Goal: Task Accomplishment & Management: Manage account settings

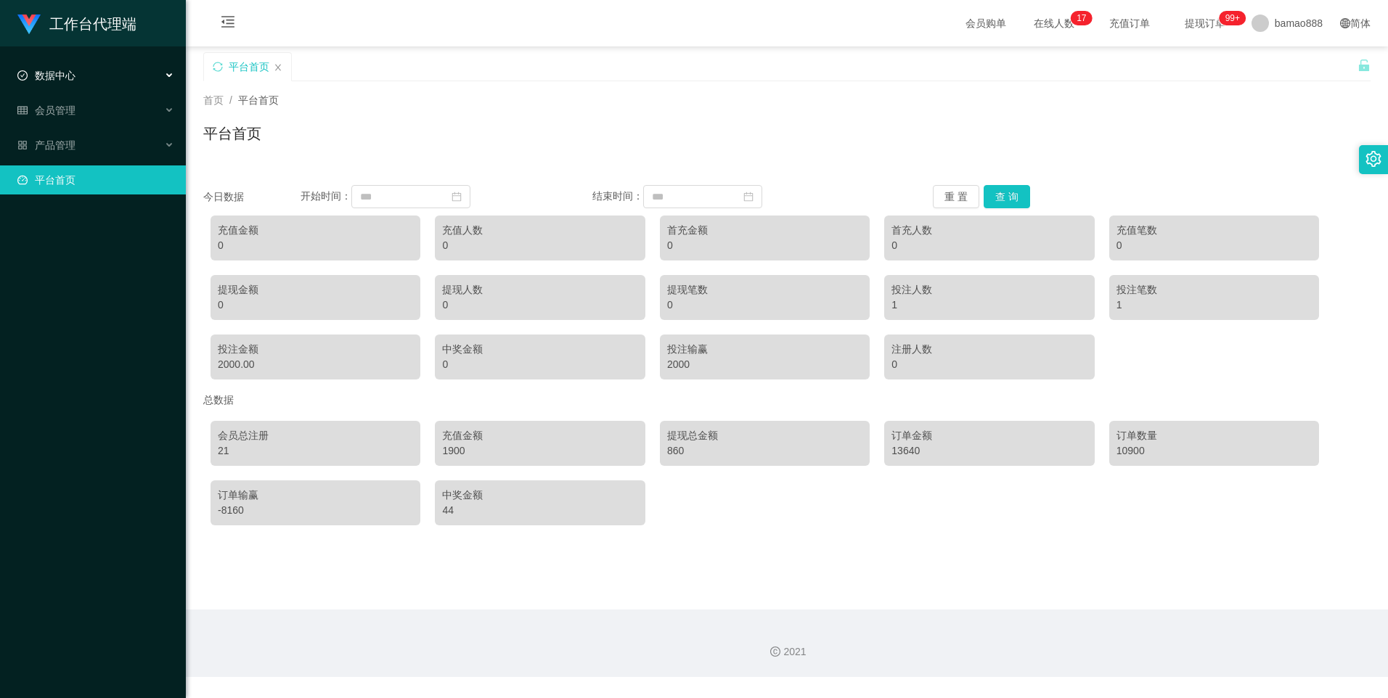
click at [118, 78] on div "数据中心" at bounding box center [93, 75] width 186 height 29
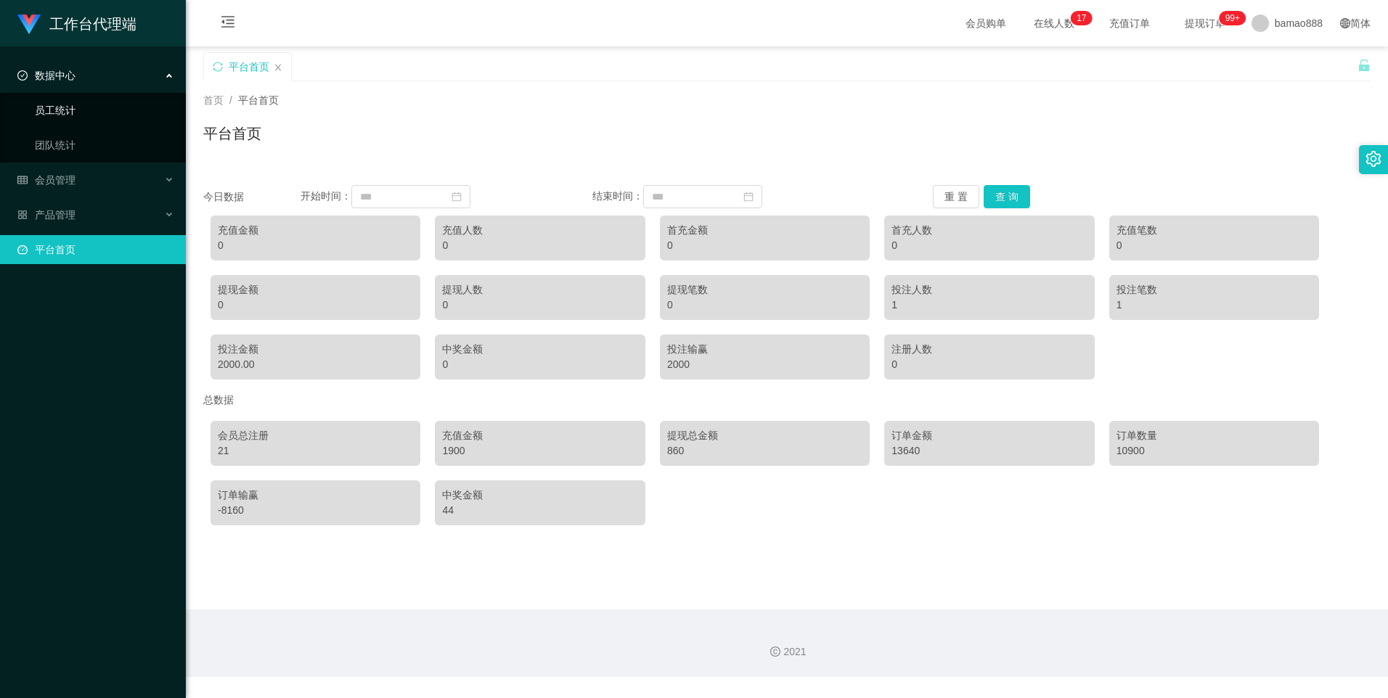
click at [108, 104] on link "员工统计" at bounding box center [104, 110] width 139 height 29
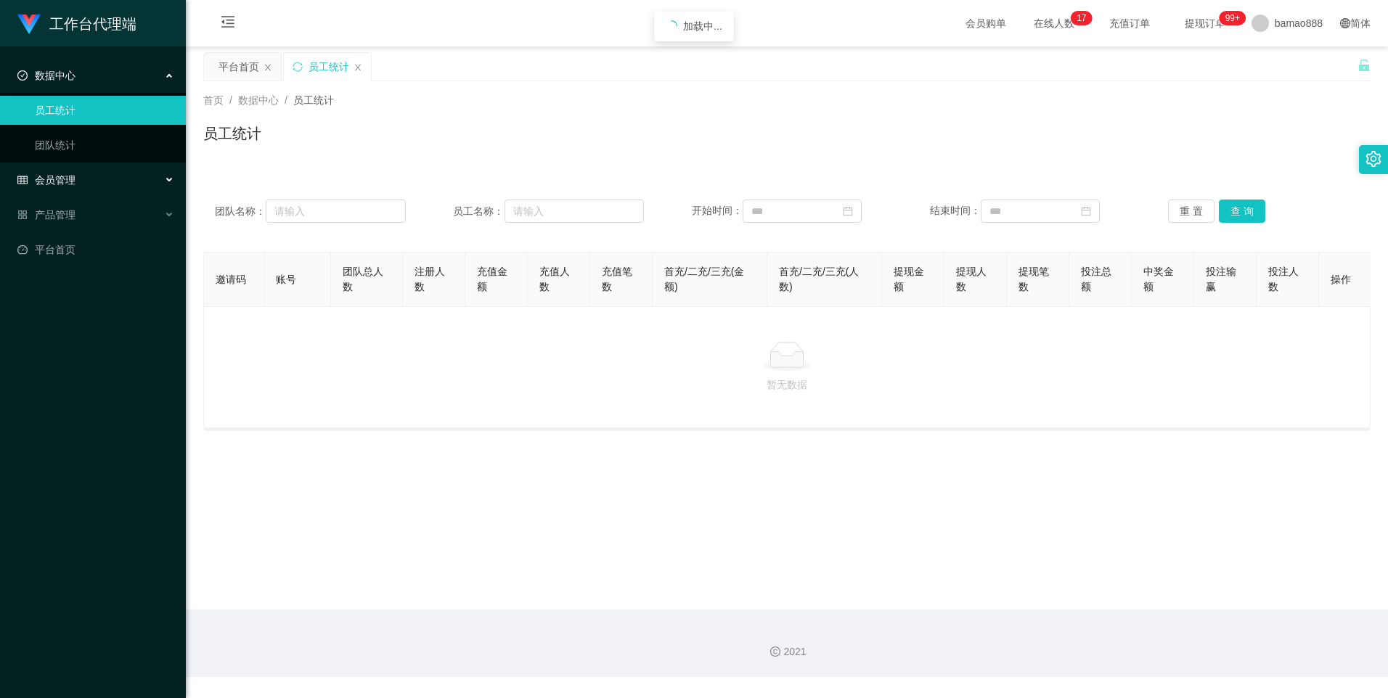
click at [96, 173] on div "会员管理" at bounding box center [93, 180] width 186 height 29
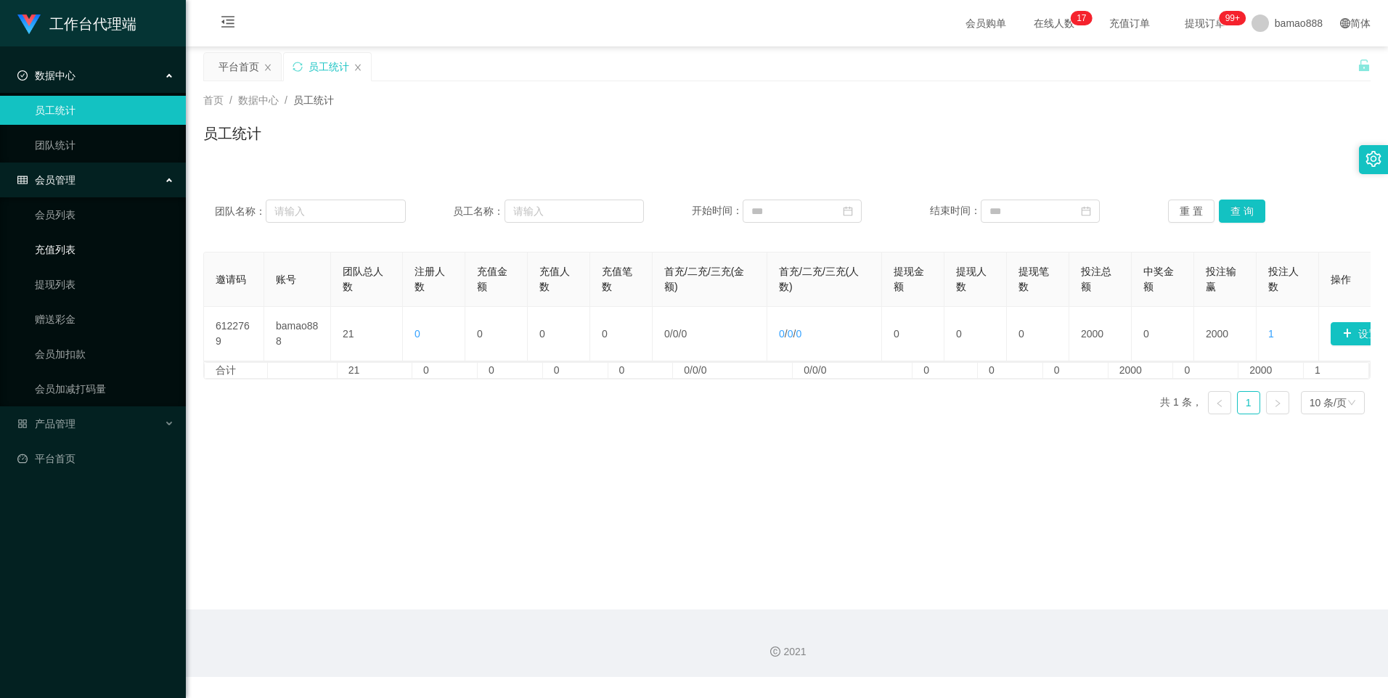
click at [83, 249] on link "充值列表" at bounding box center [104, 249] width 139 height 29
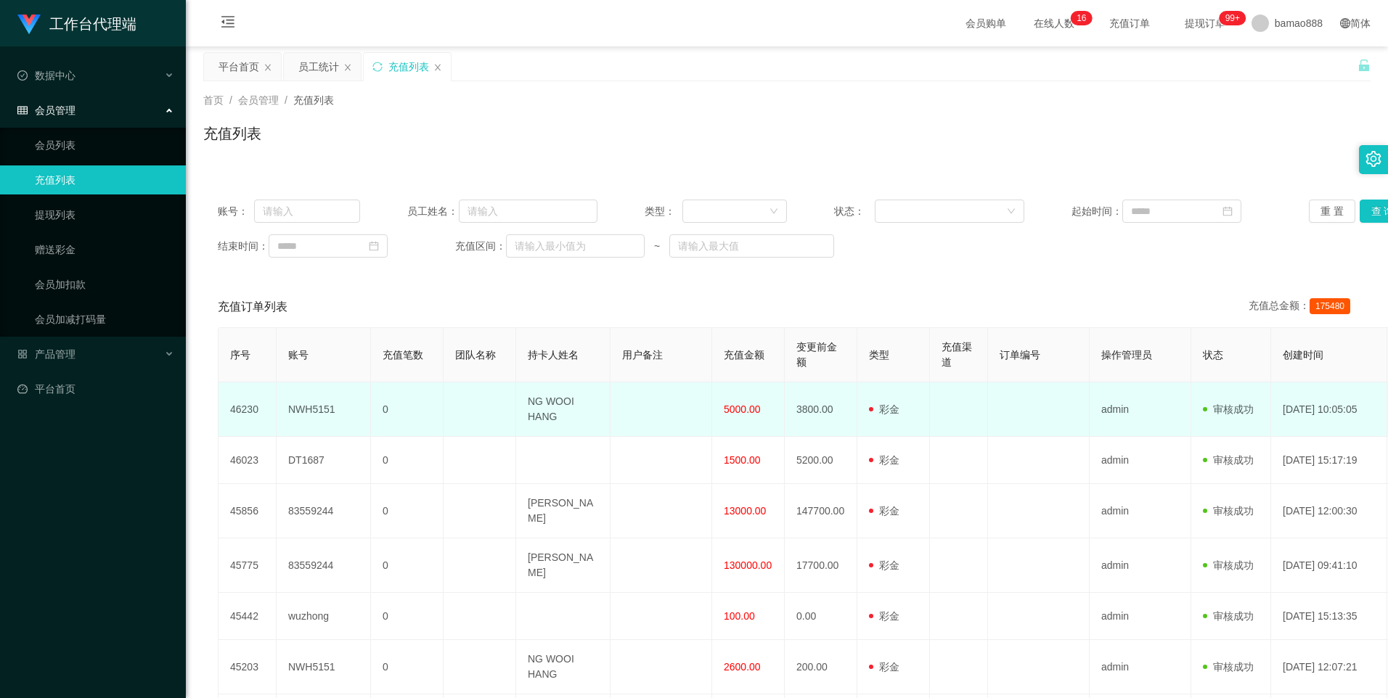
scroll to position [73, 0]
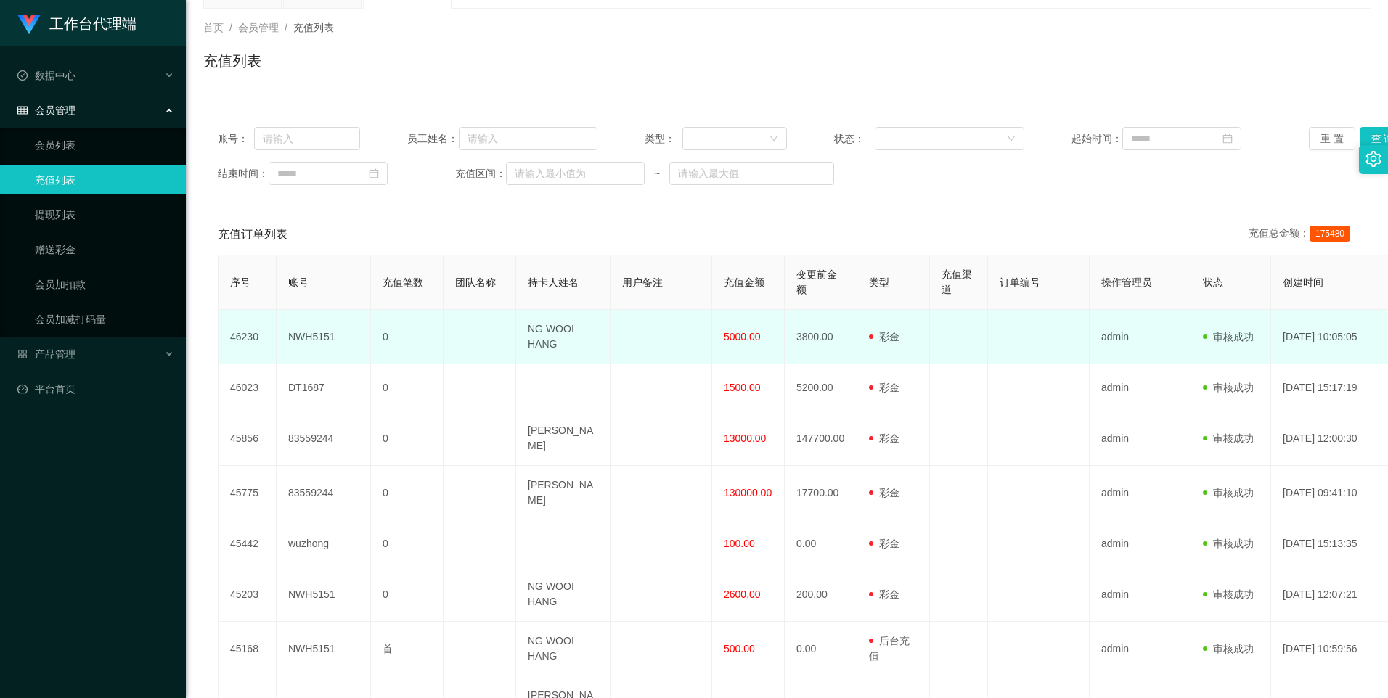
click at [825, 360] on td "3800.00" at bounding box center [821, 337] width 73 height 54
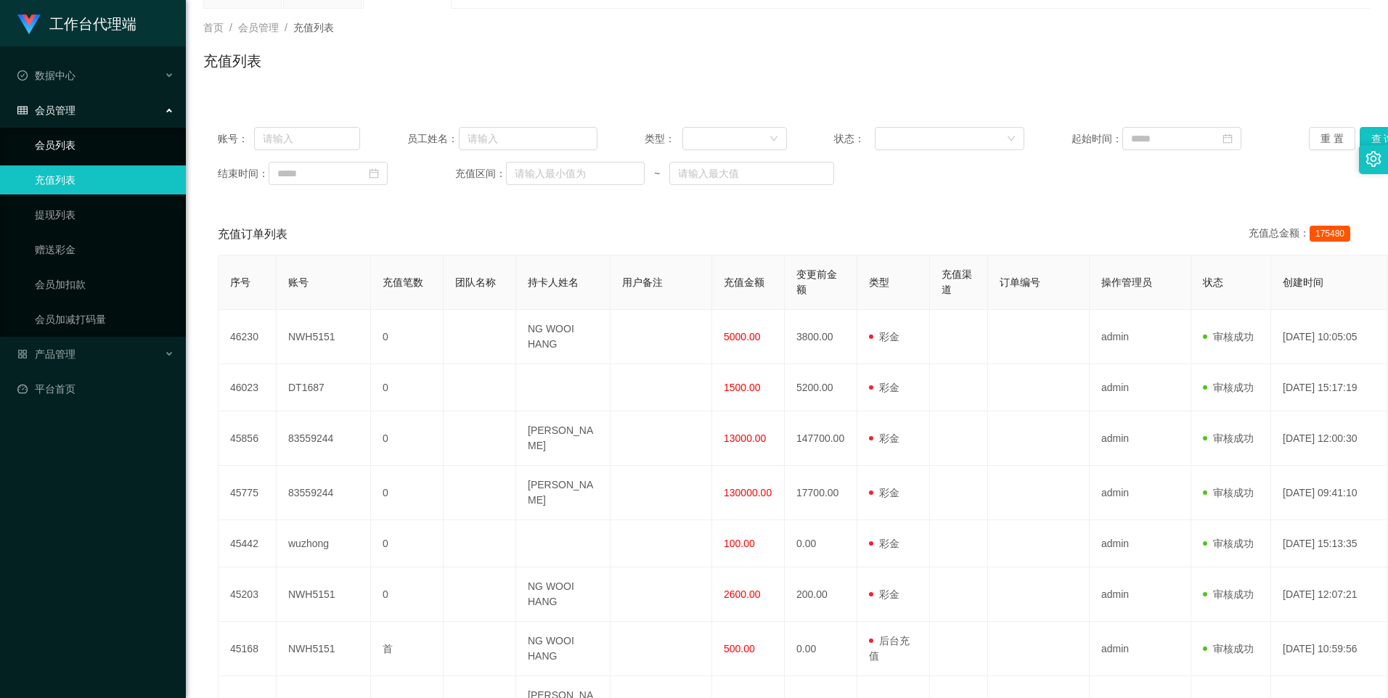
click at [89, 149] on link "会员列表" at bounding box center [104, 145] width 139 height 29
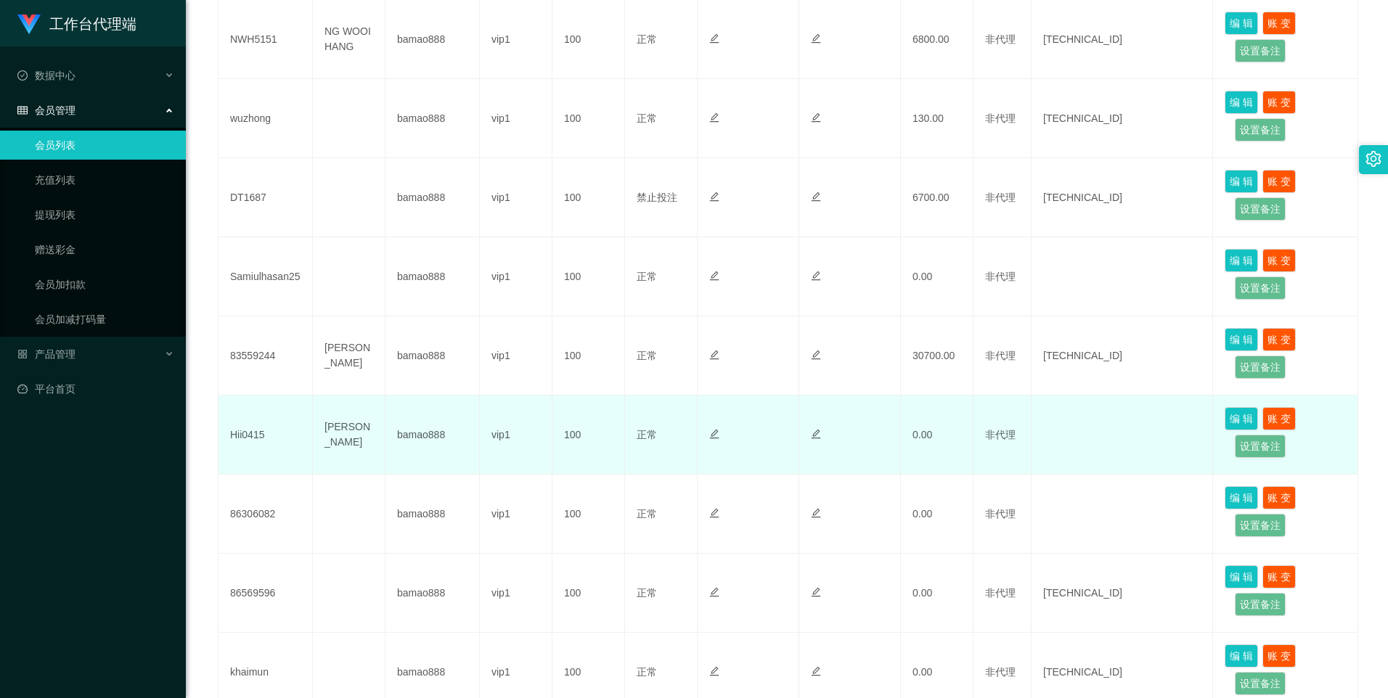
scroll to position [363, 0]
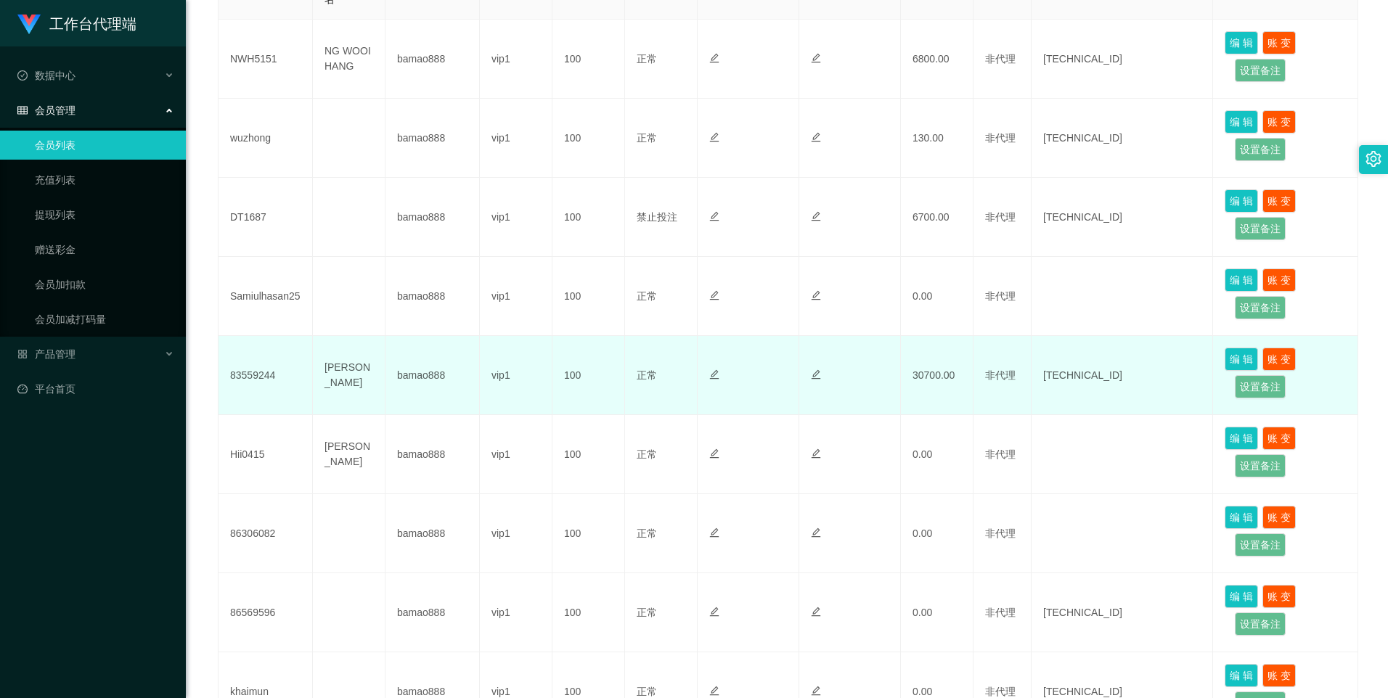
click at [934, 387] on td "30700.00" at bounding box center [937, 375] width 73 height 79
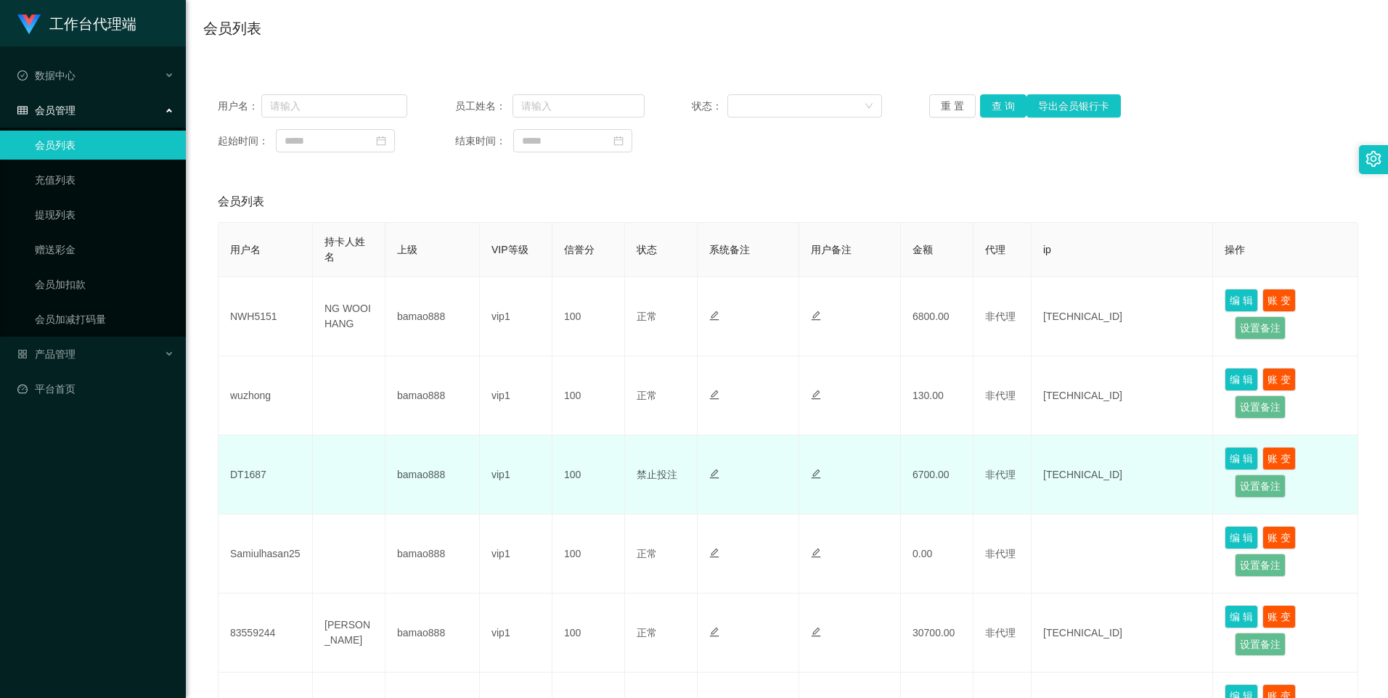
scroll to position [73, 0]
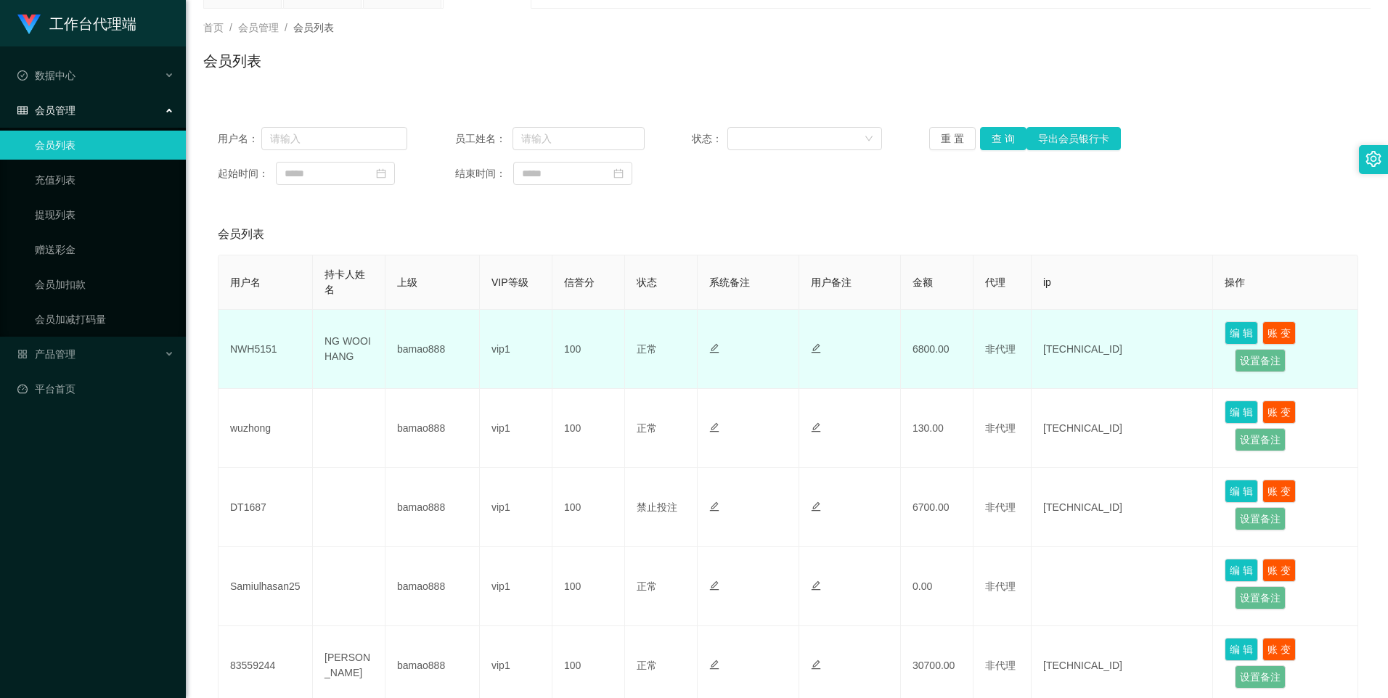
click at [930, 359] on td "6800.00" at bounding box center [937, 349] width 73 height 79
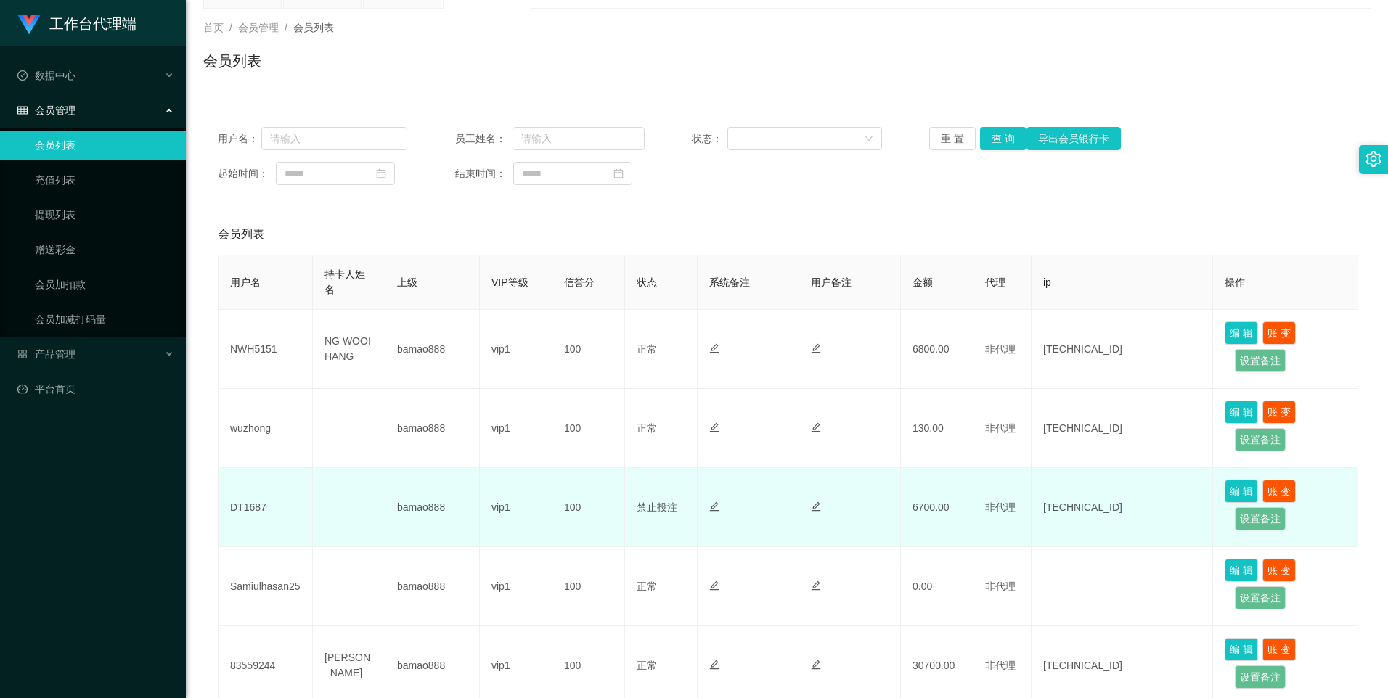
click at [942, 510] on td "6700.00" at bounding box center [937, 507] width 73 height 79
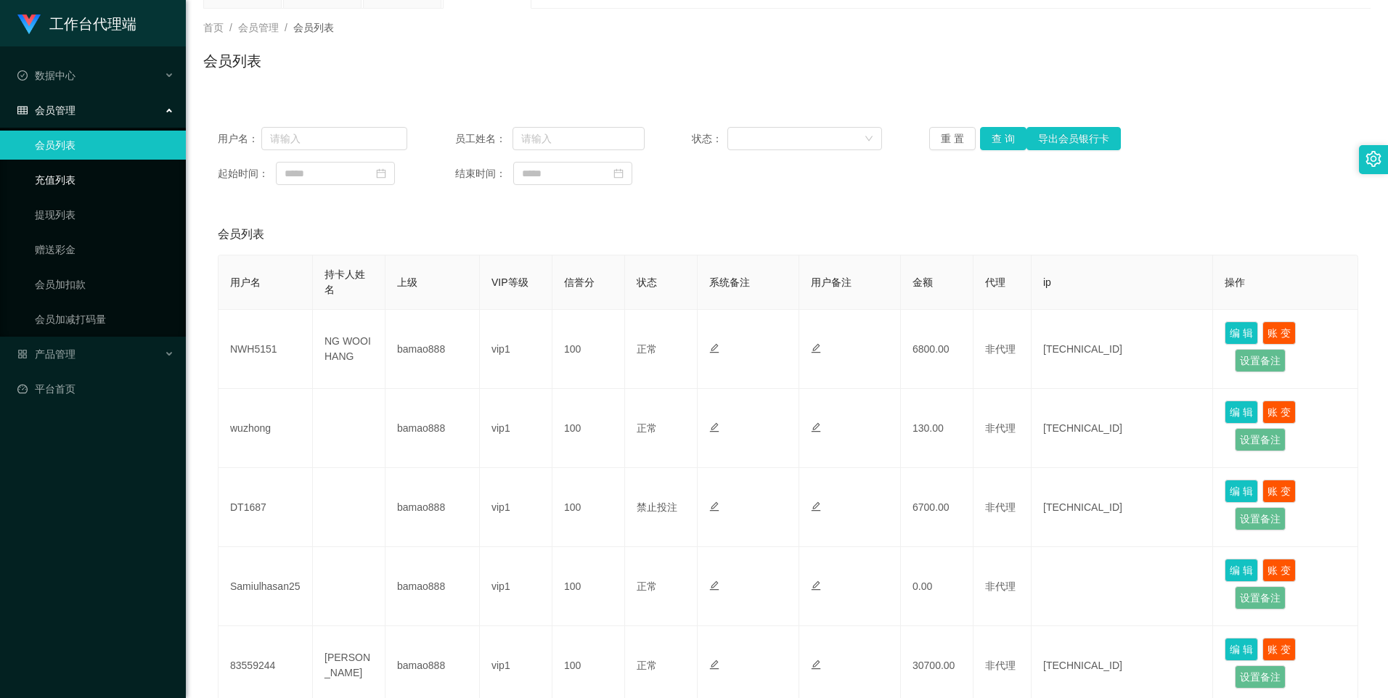
click at [62, 178] on link "充值列表" at bounding box center [104, 180] width 139 height 29
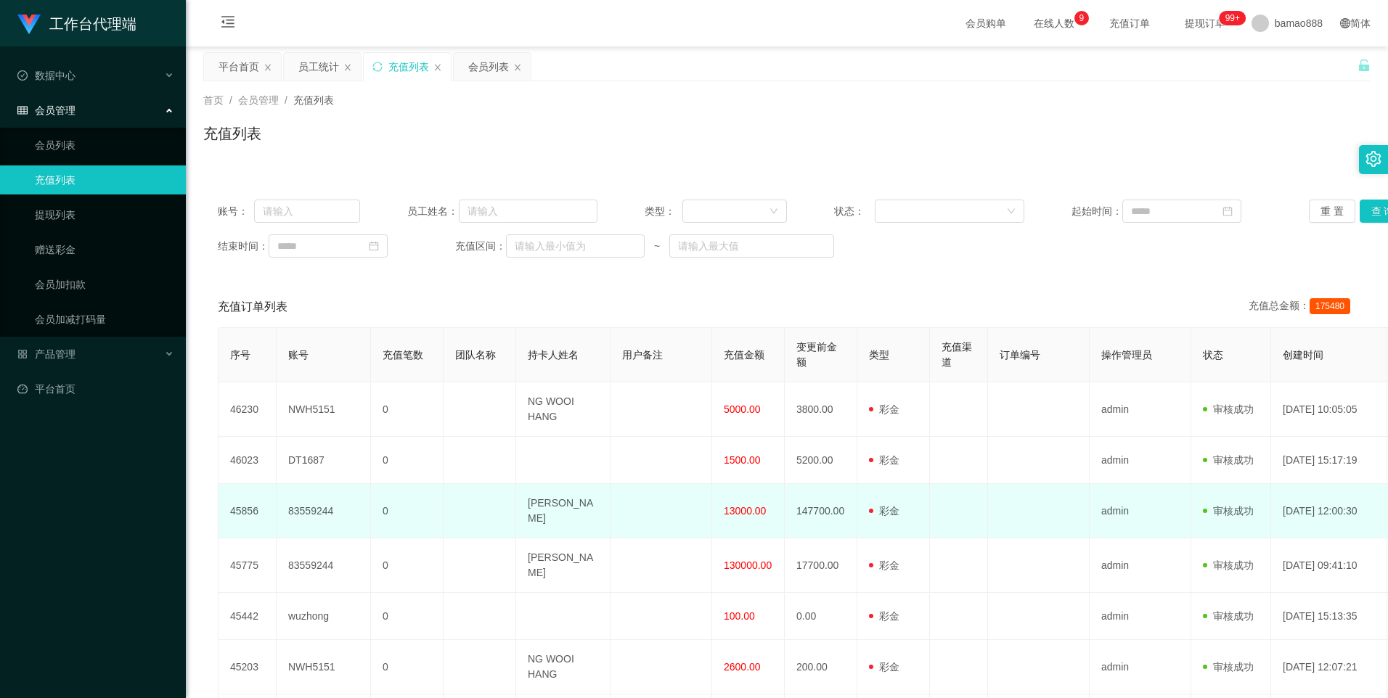
click at [739, 505] on span "13000.00" at bounding box center [745, 511] width 42 height 12
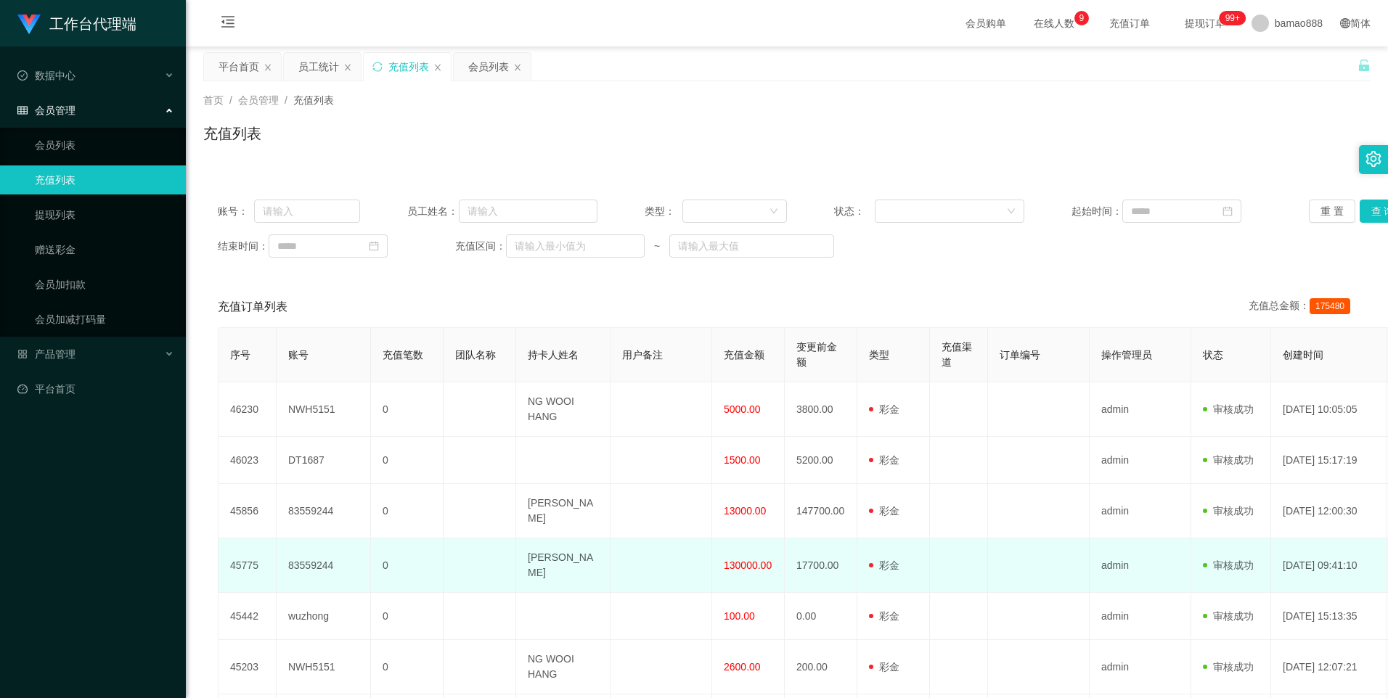
drag, startPoint x: 739, startPoint y: 502, endPoint x: 741, endPoint y: 555, distance: 53.0
click at [741, 560] on span "130000.00" at bounding box center [748, 566] width 48 height 12
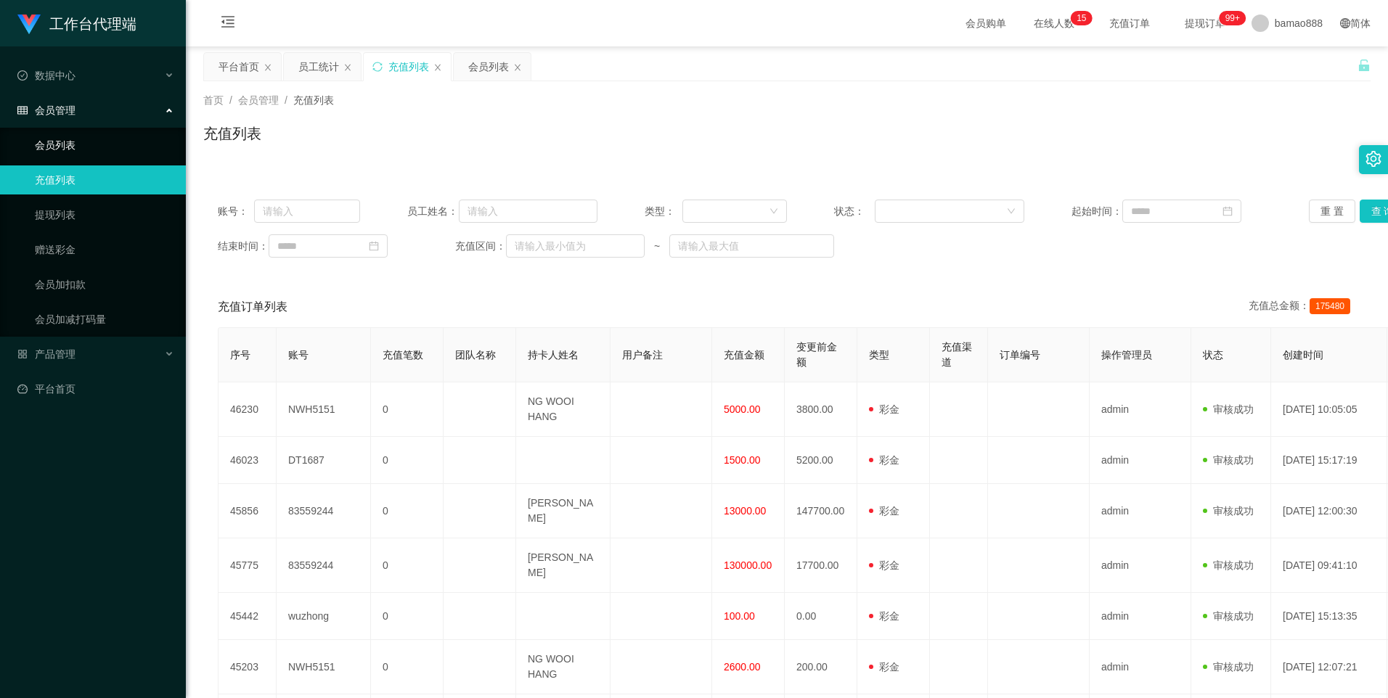
click at [99, 141] on link "会员列表" at bounding box center [104, 145] width 139 height 29
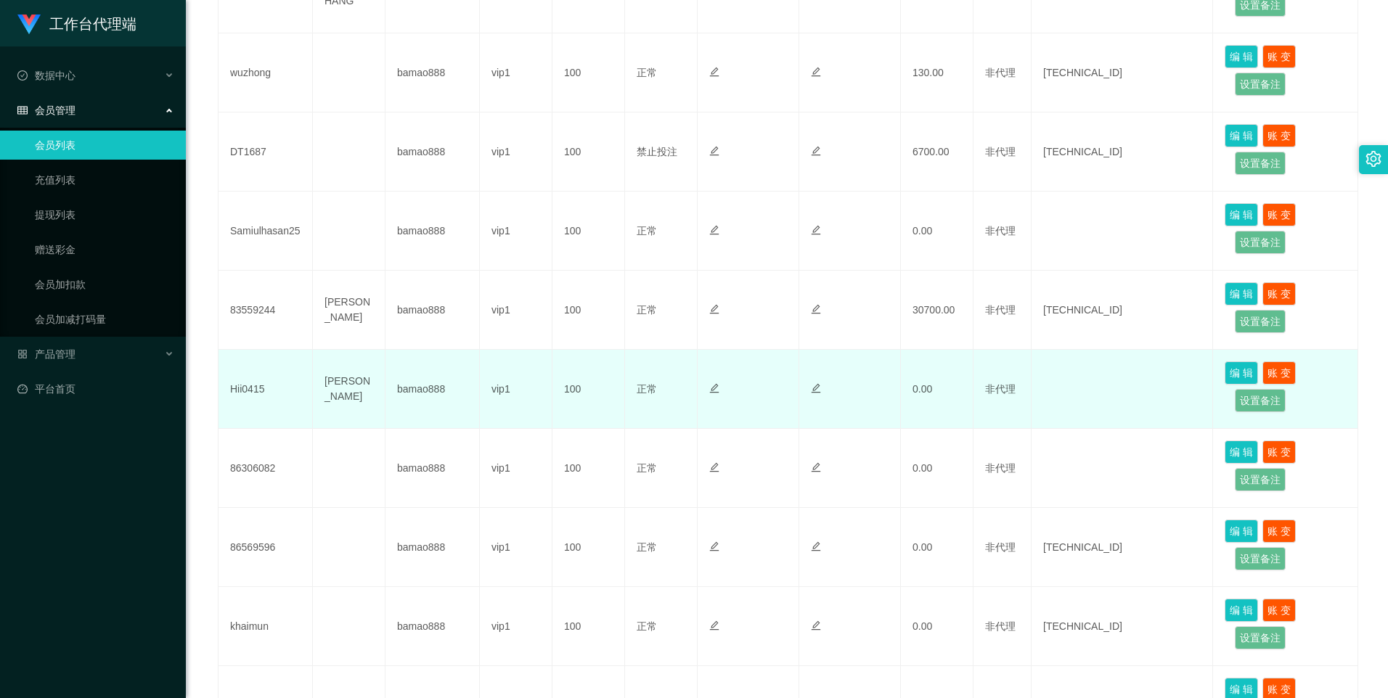
scroll to position [436, 0]
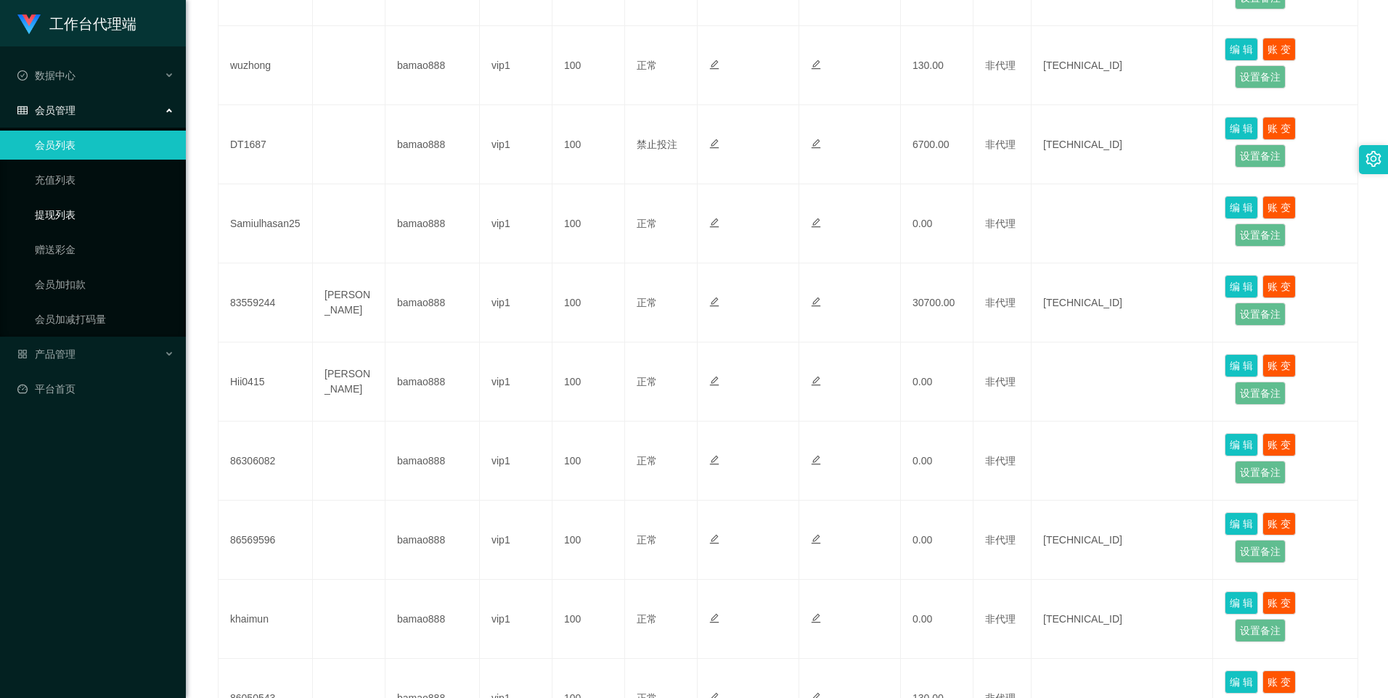
click at [66, 213] on link "提现列表" at bounding box center [104, 214] width 139 height 29
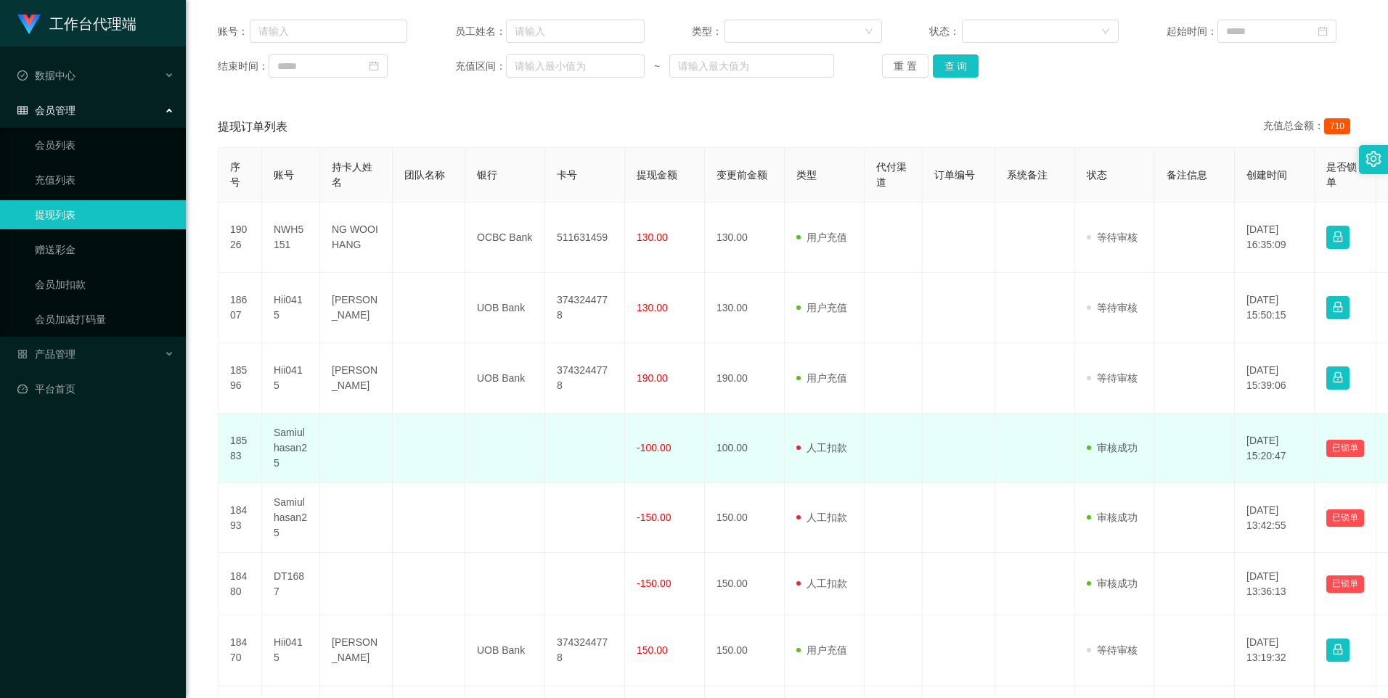
scroll to position [179, 0]
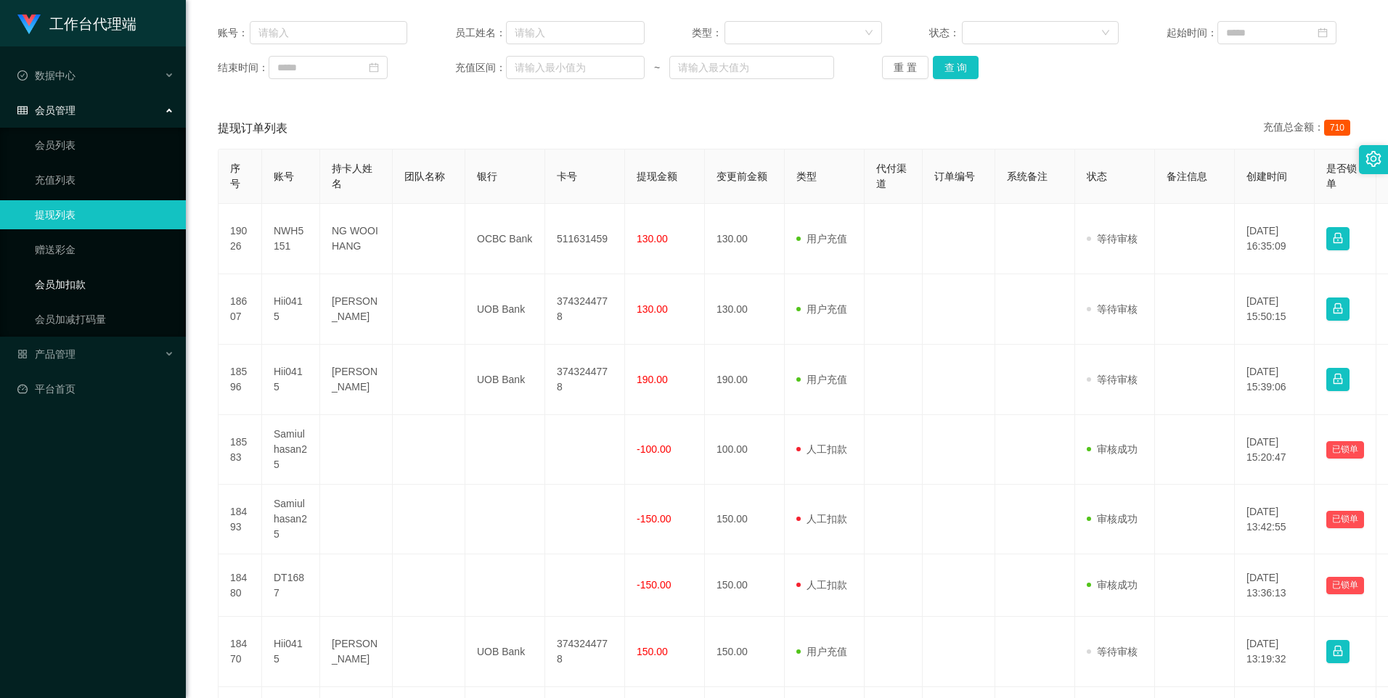
drag, startPoint x: 77, startPoint y: 279, endPoint x: 196, endPoint y: 281, distance: 119.1
click at [78, 280] on link "会员加扣款" at bounding box center [104, 284] width 139 height 29
